Goal: Find specific page/section: Find specific page/section

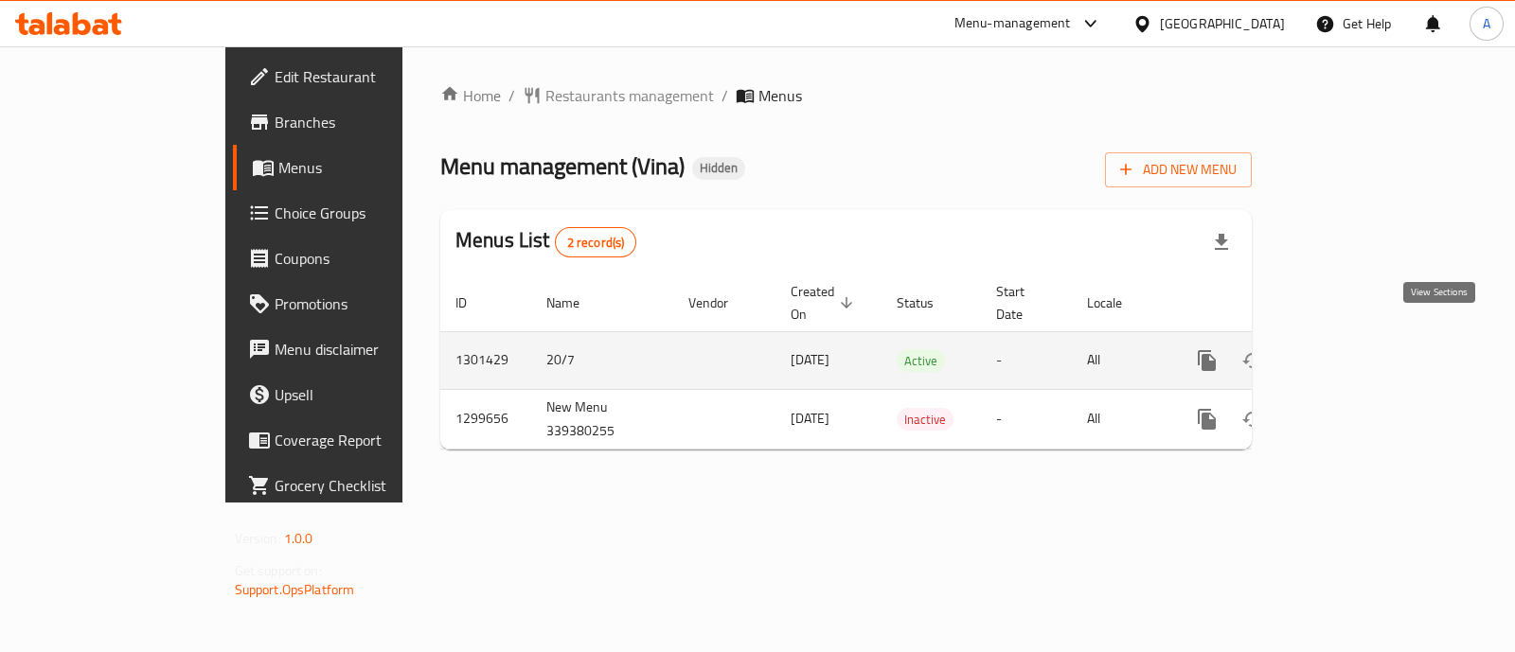
click at [1355, 349] on icon "enhanced table" at bounding box center [1343, 360] width 23 height 23
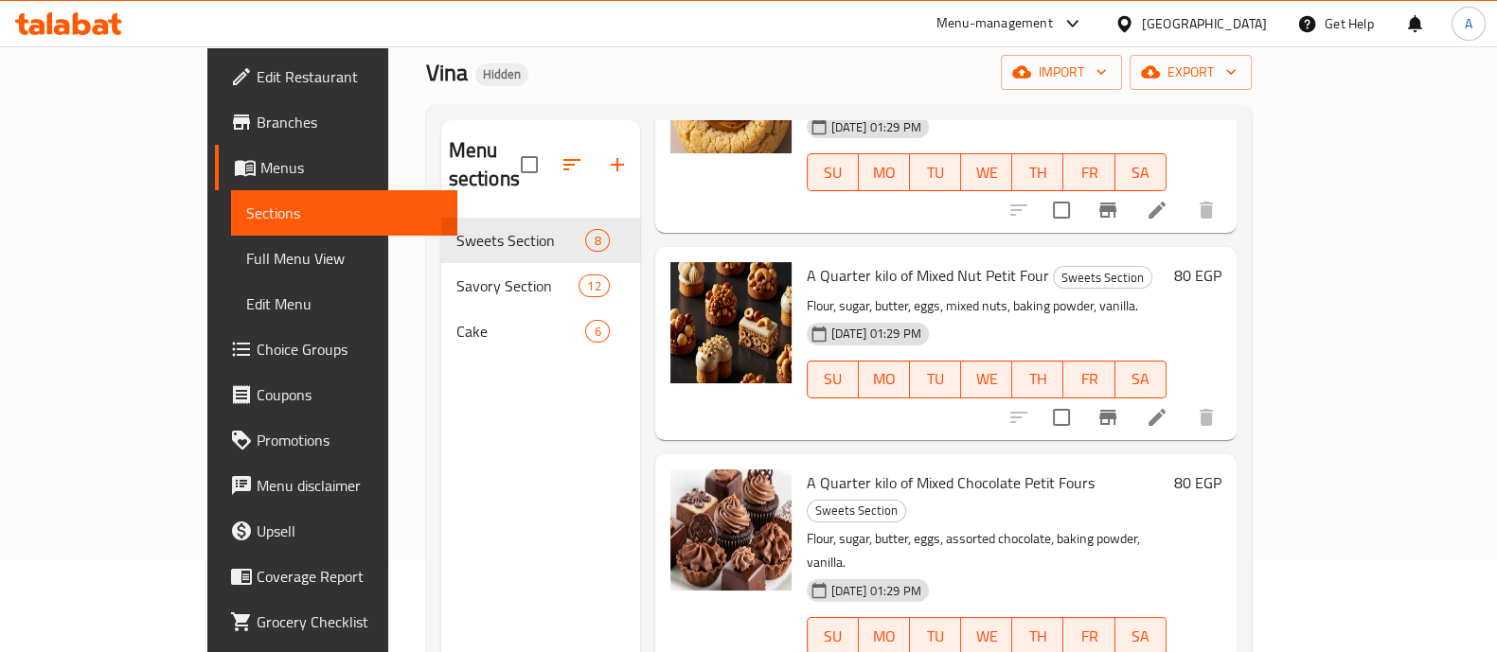
scroll to position [90, 0]
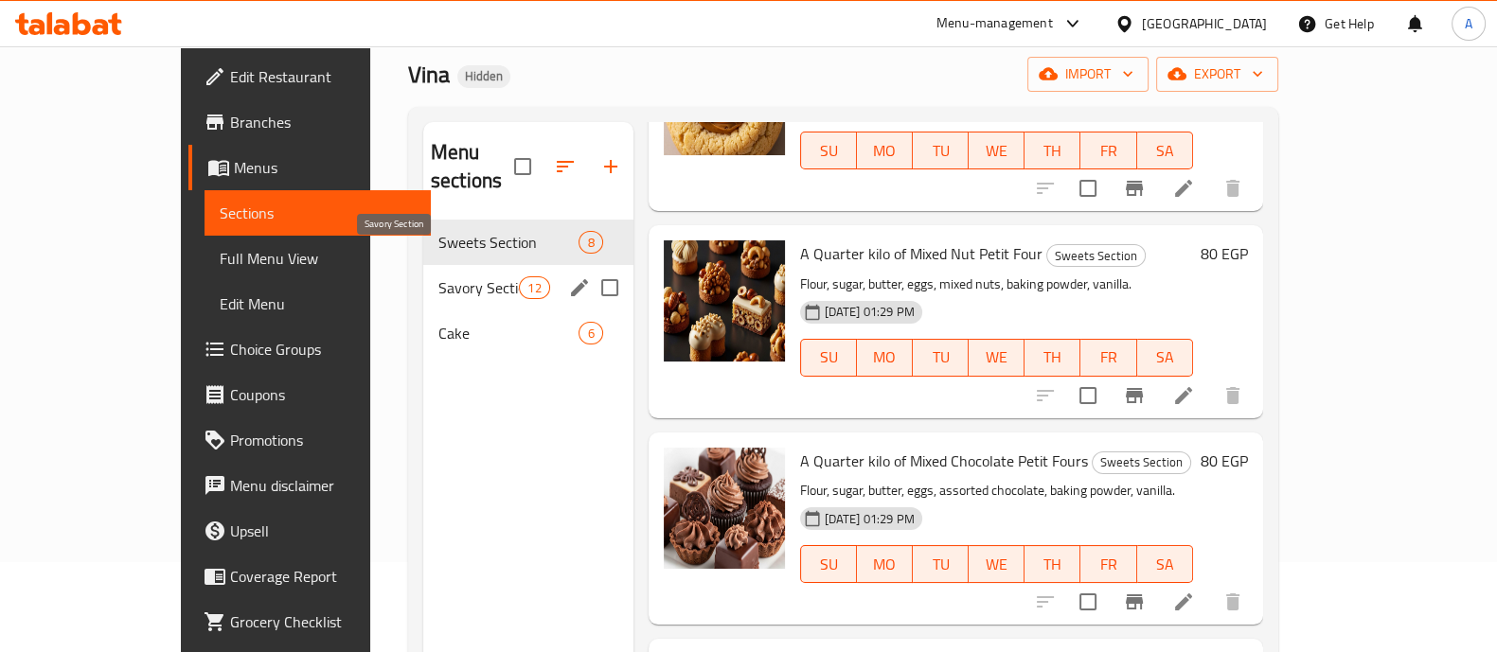
click at [438, 276] on span "Savory Section" at bounding box center [478, 287] width 80 height 23
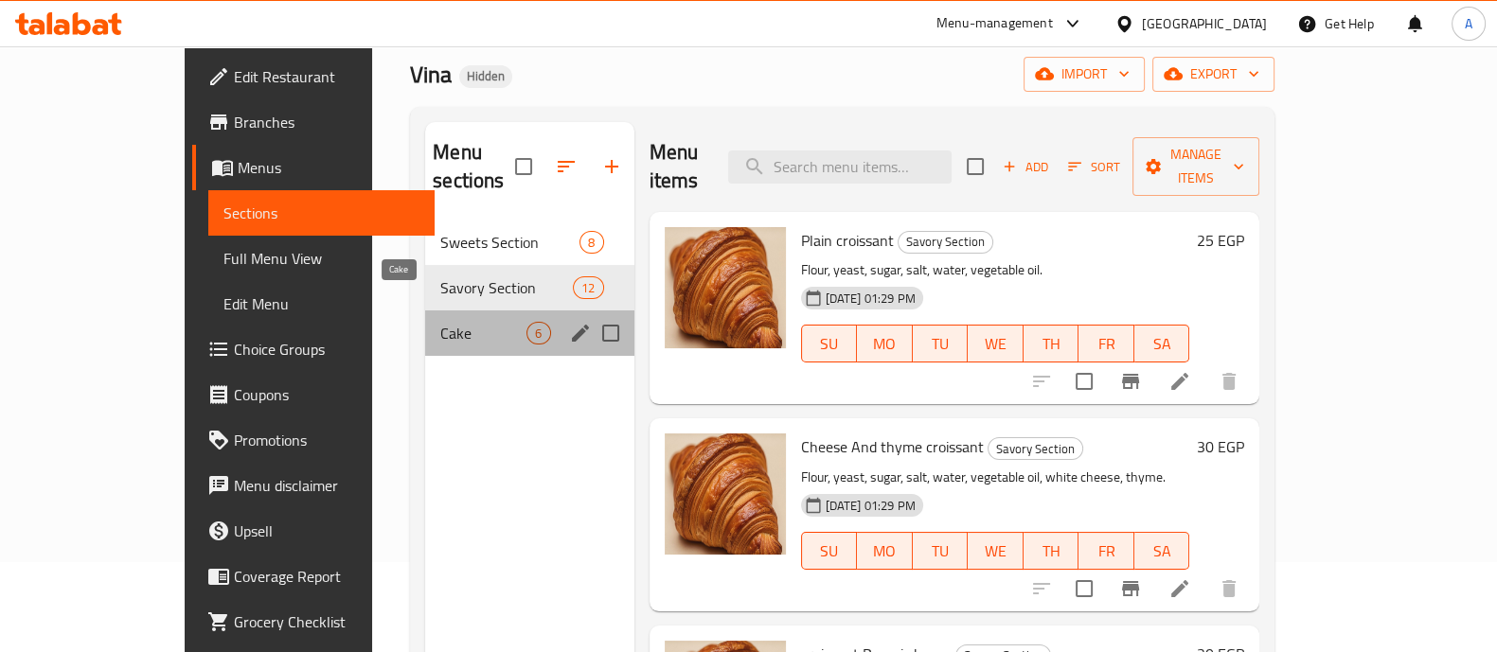
click at [440, 322] on span "Cake" at bounding box center [483, 333] width 86 height 23
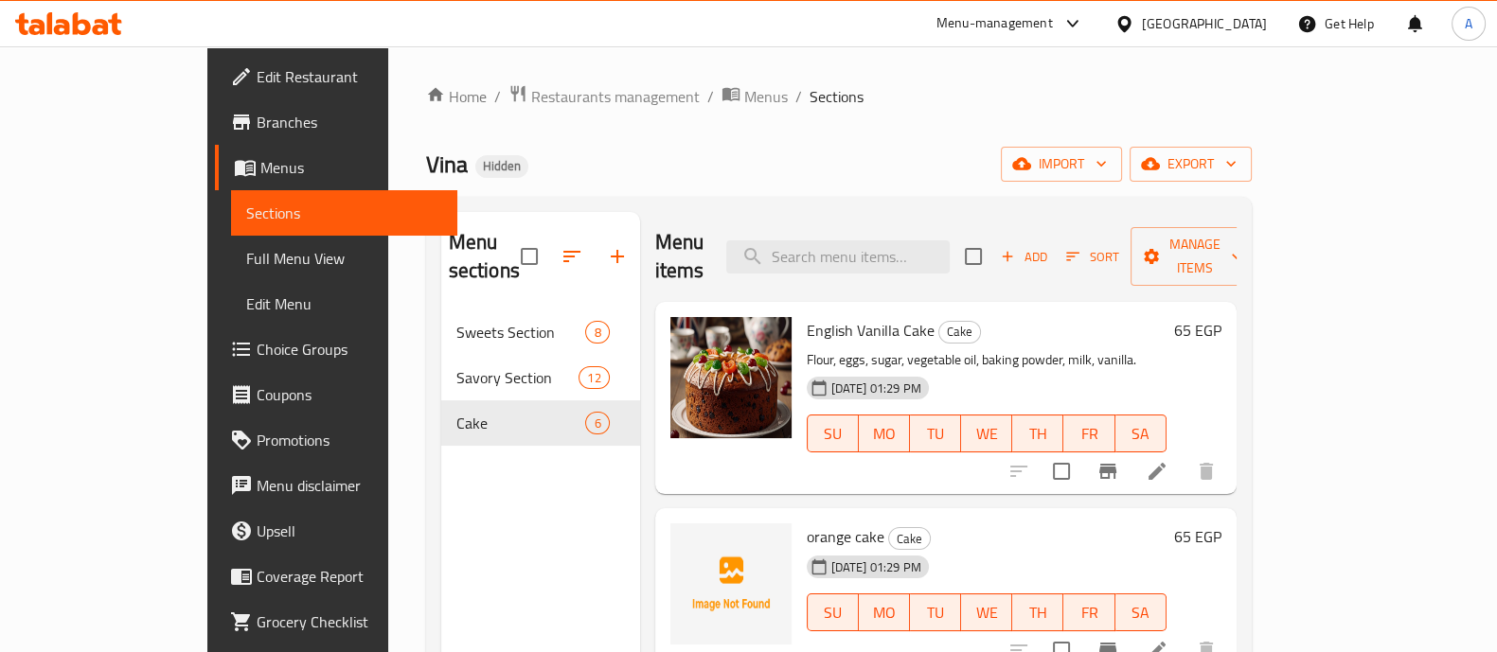
scroll to position [116, 0]
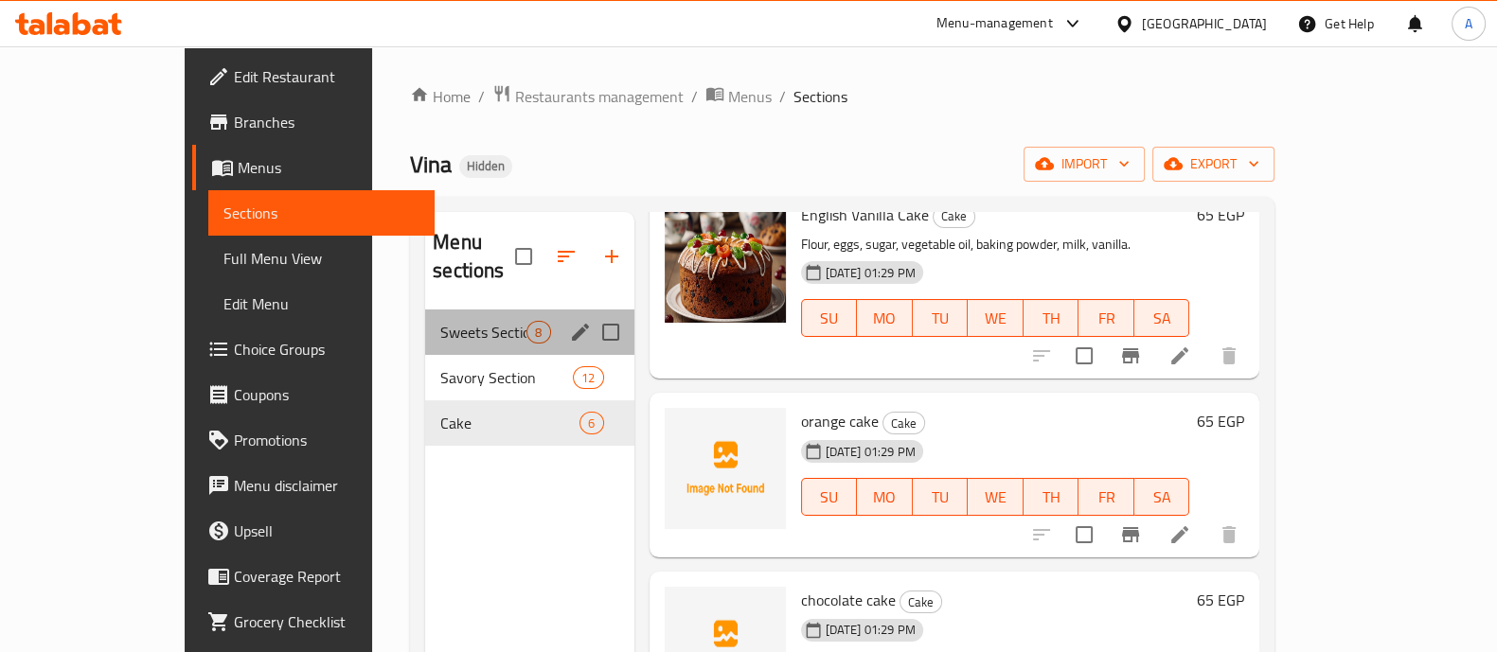
click at [484, 314] on div "Sweets Section 8" at bounding box center [529, 332] width 208 height 45
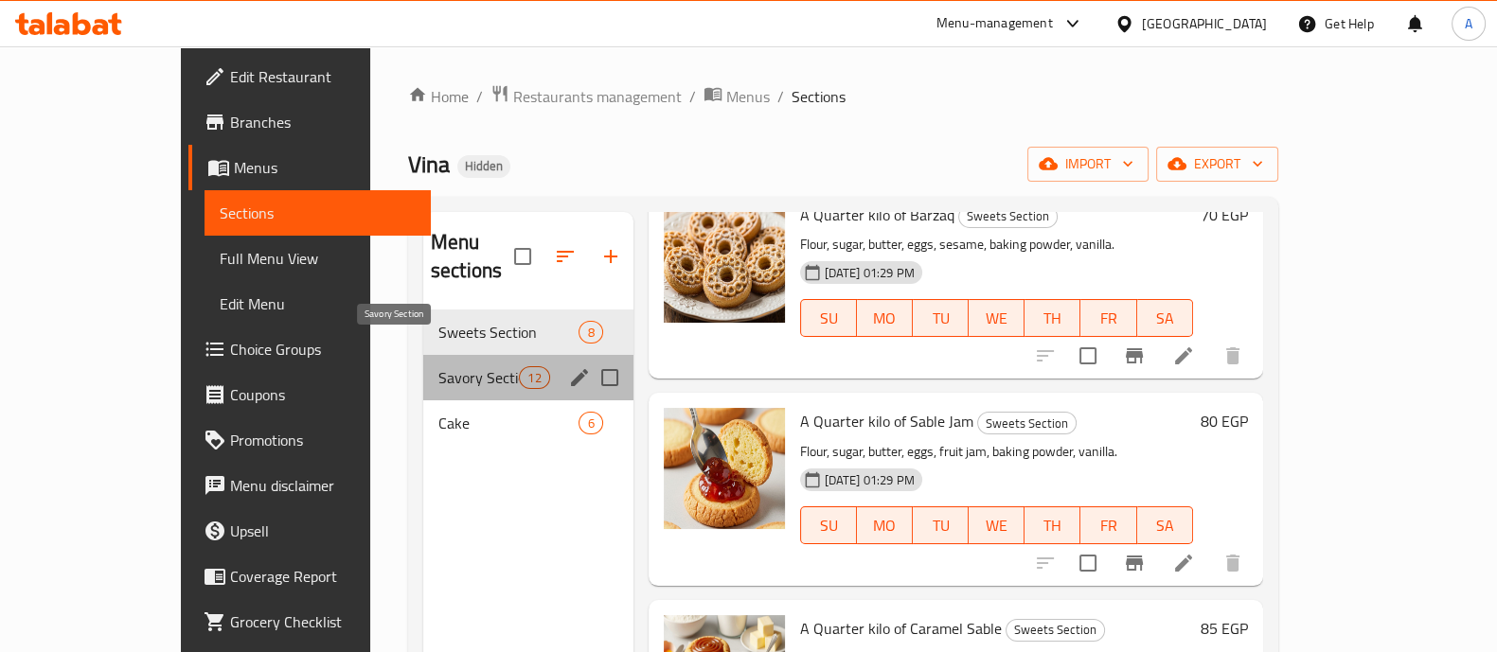
click at [438, 366] on span "Savory Section" at bounding box center [478, 377] width 80 height 23
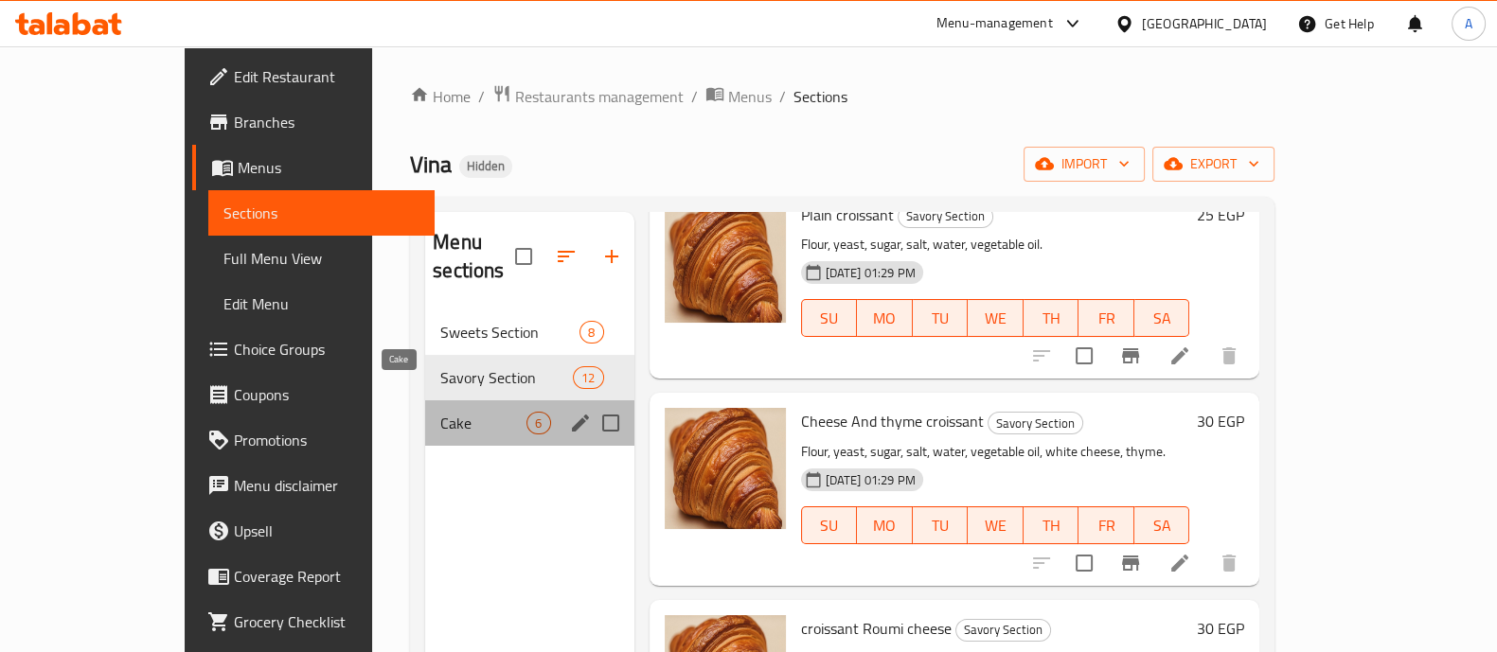
click at [440, 412] on span "Cake" at bounding box center [483, 423] width 86 height 23
